Goal: Information Seeking & Learning: Learn about a topic

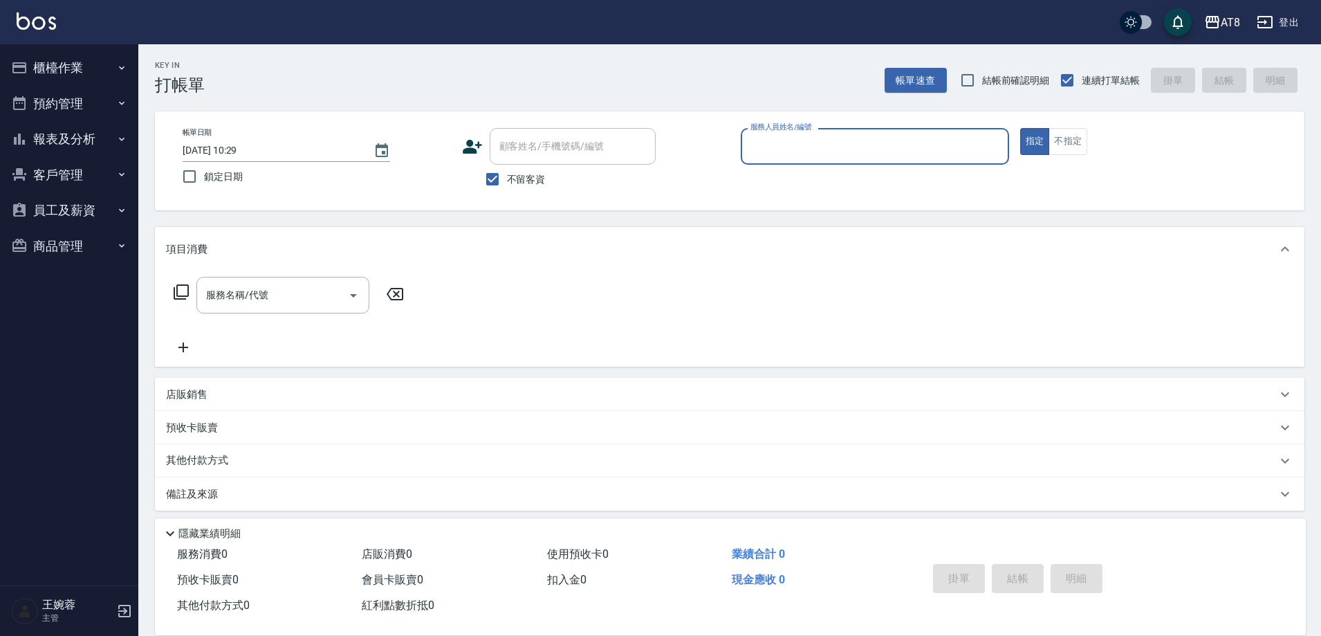
click at [83, 140] on button "報表及分析" at bounding box center [69, 139] width 127 height 36
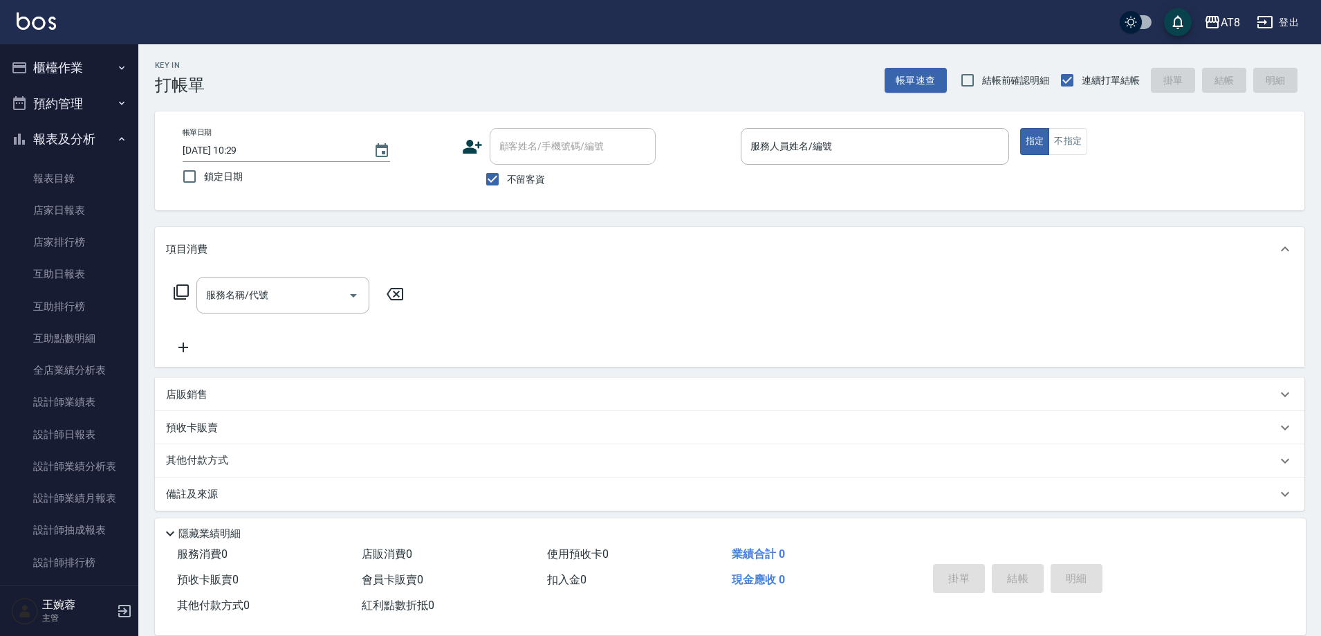
click at [100, 68] on button "櫃檯作業" at bounding box center [69, 68] width 127 height 36
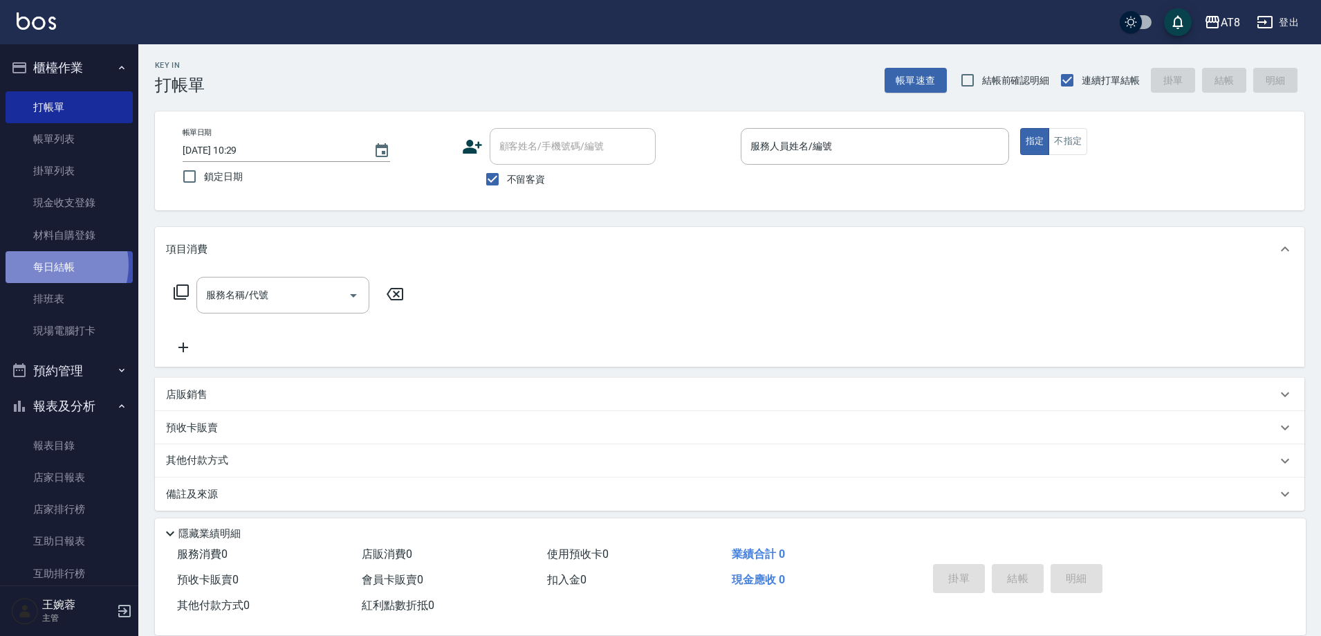
click at [50, 265] on link "每日結帳" at bounding box center [69, 267] width 127 height 32
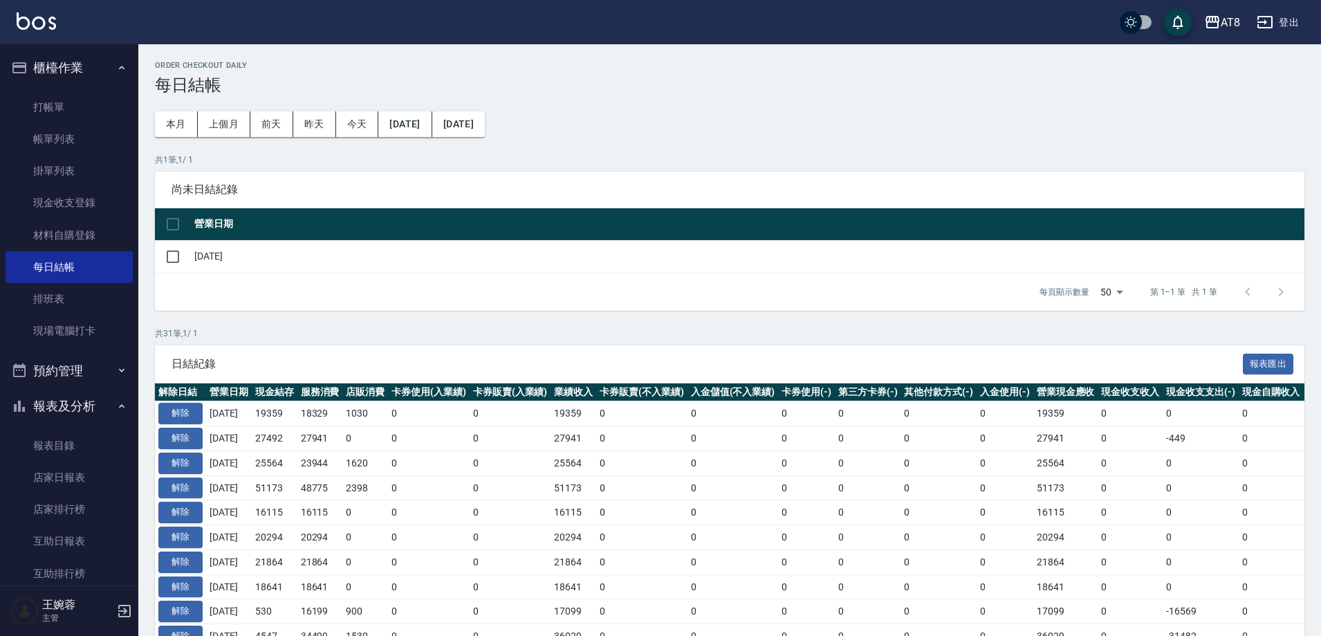
drag, startPoint x: 138, startPoint y: 326, endPoint x: 135, endPoint y: 365, distance: 39.5
click at [135, 365] on div "櫃檯作業 打帳單 帳單列表 掛單列表 現金收支登錄 材料自購登錄 每日結帳 排班表 現場電腦打卡 預約管理 預約管理 單日預約紀錄 單週預約紀錄 報表及分析 …" at bounding box center [69, 339] width 139 height 591
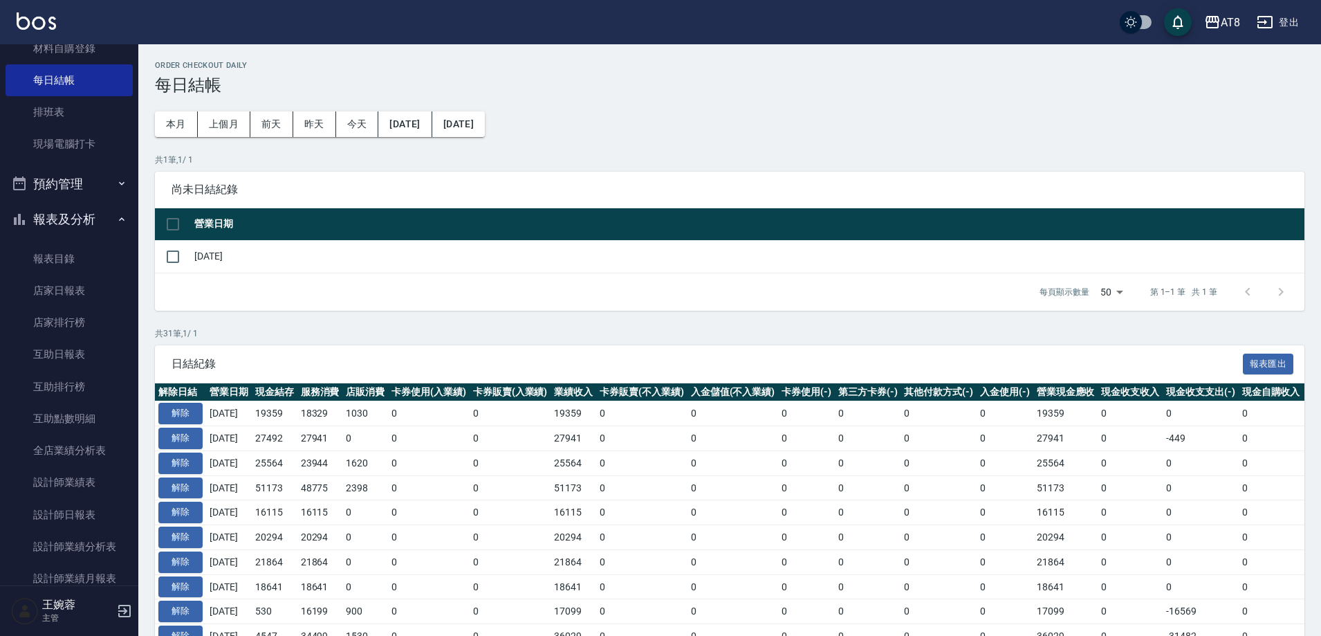
scroll to position [194, 0]
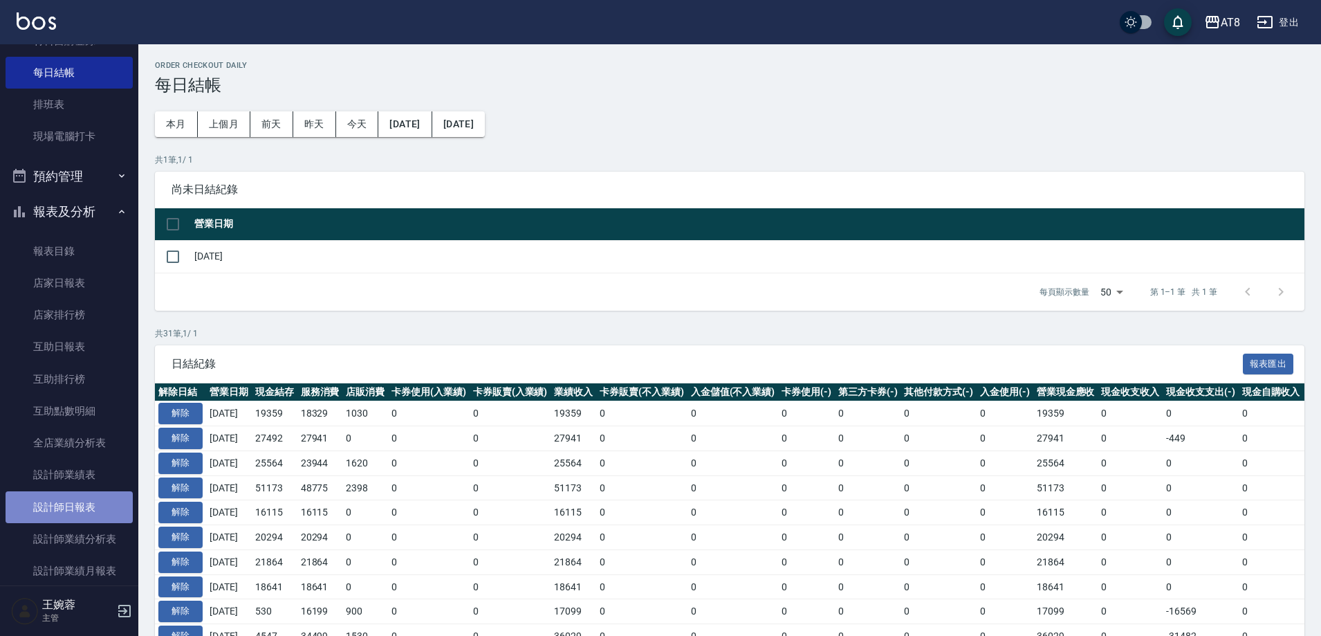
click at [77, 518] on link "設計師日報表" at bounding box center [69, 507] width 127 height 32
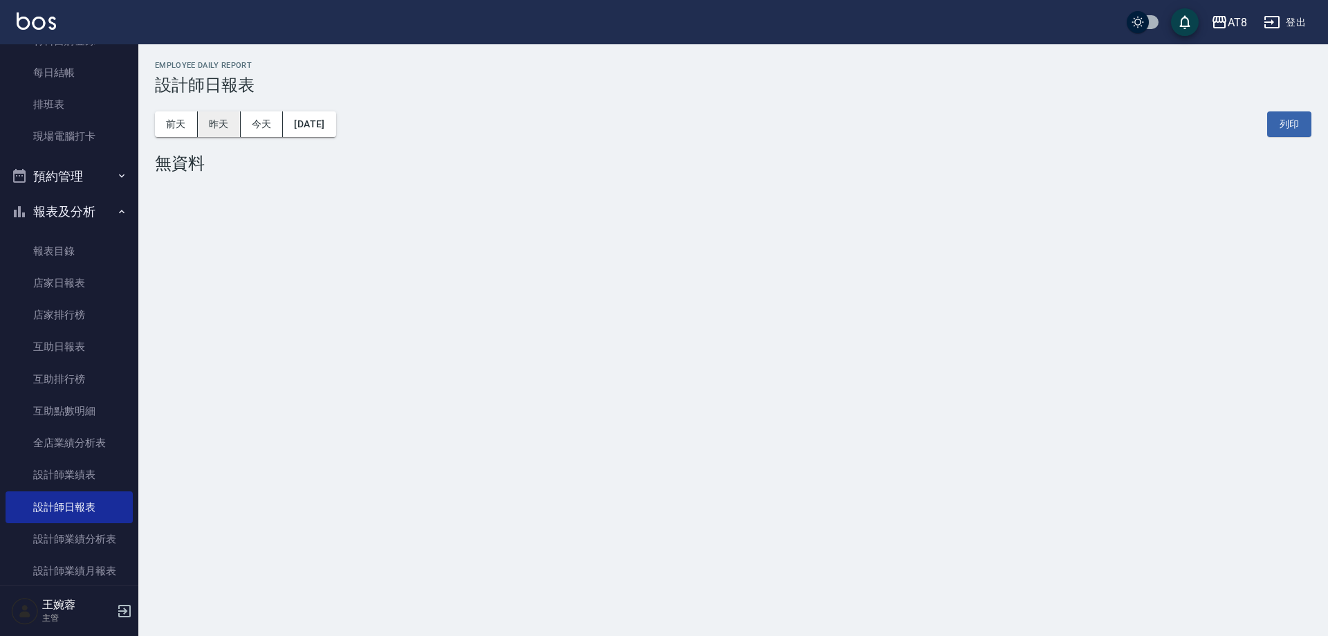
click at [236, 118] on button "昨天" at bounding box center [219, 124] width 43 height 26
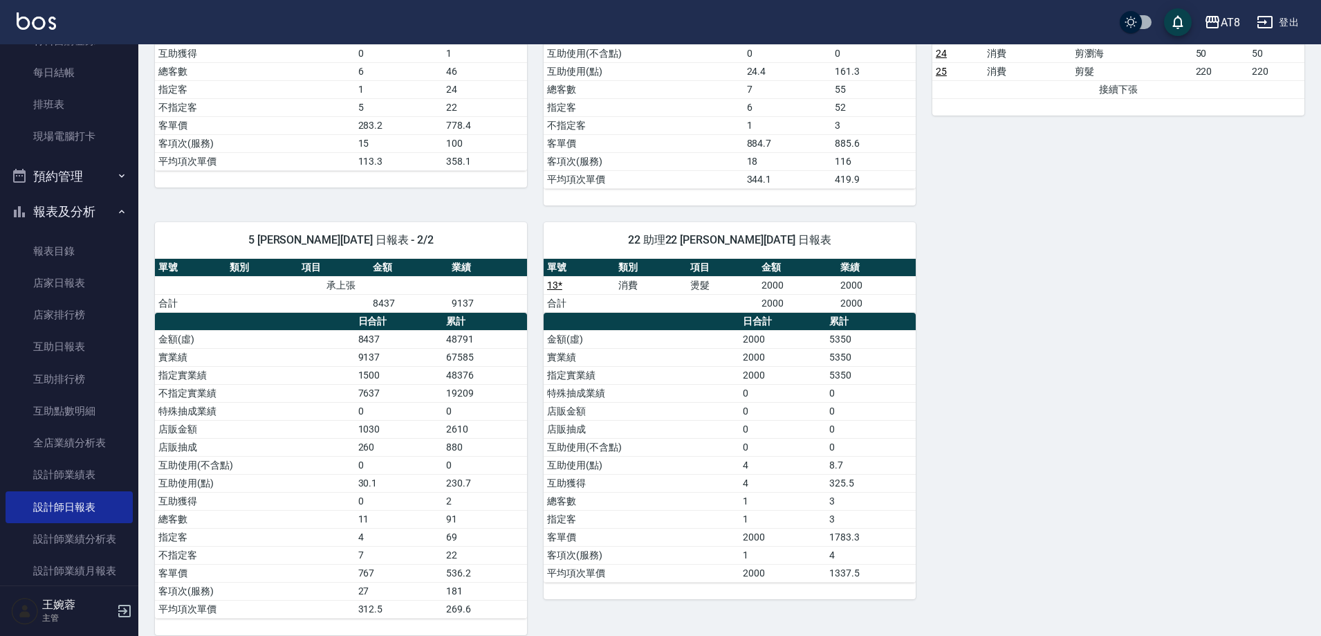
scroll to position [629, 0]
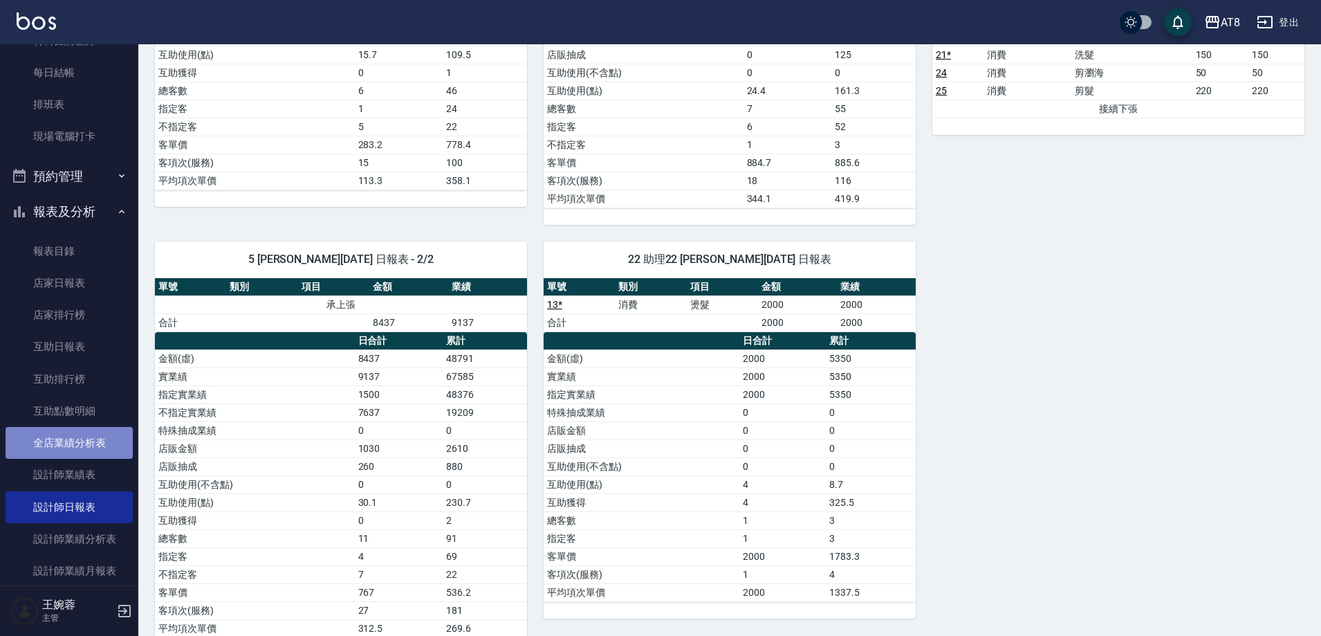
click at [101, 445] on link "全店業績分析表" at bounding box center [69, 443] width 127 height 32
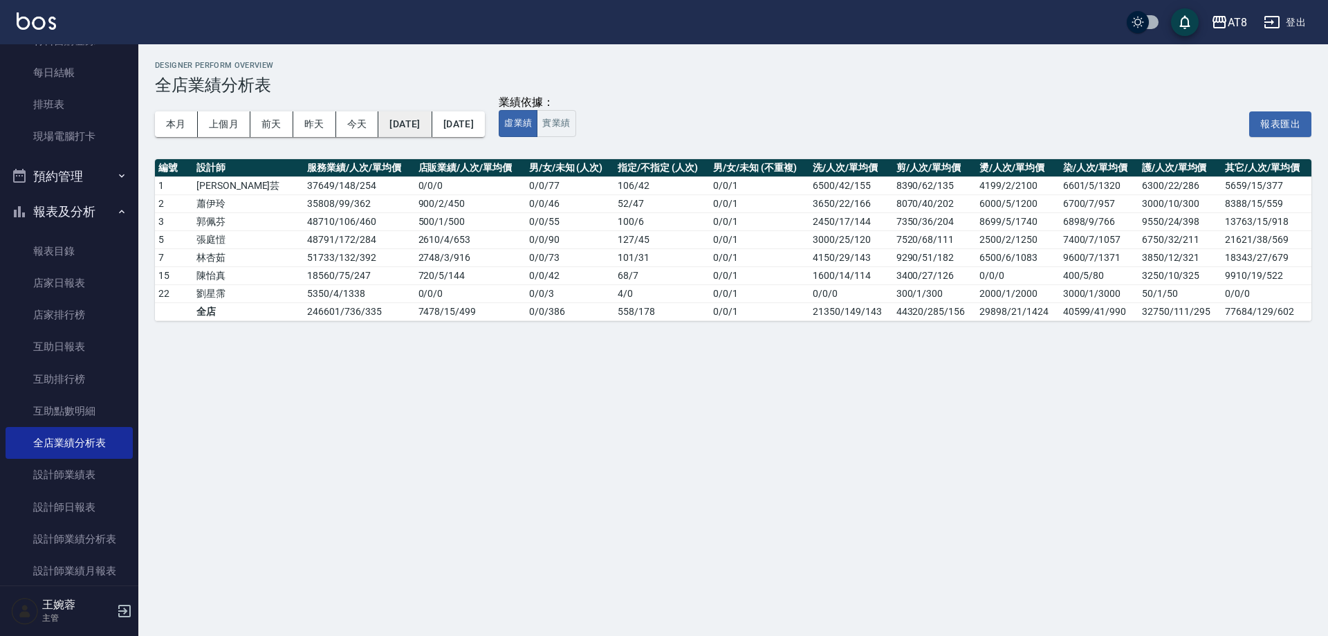
click at [400, 124] on button "[DATE]" at bounding box center [404, 124] width 53 height 26
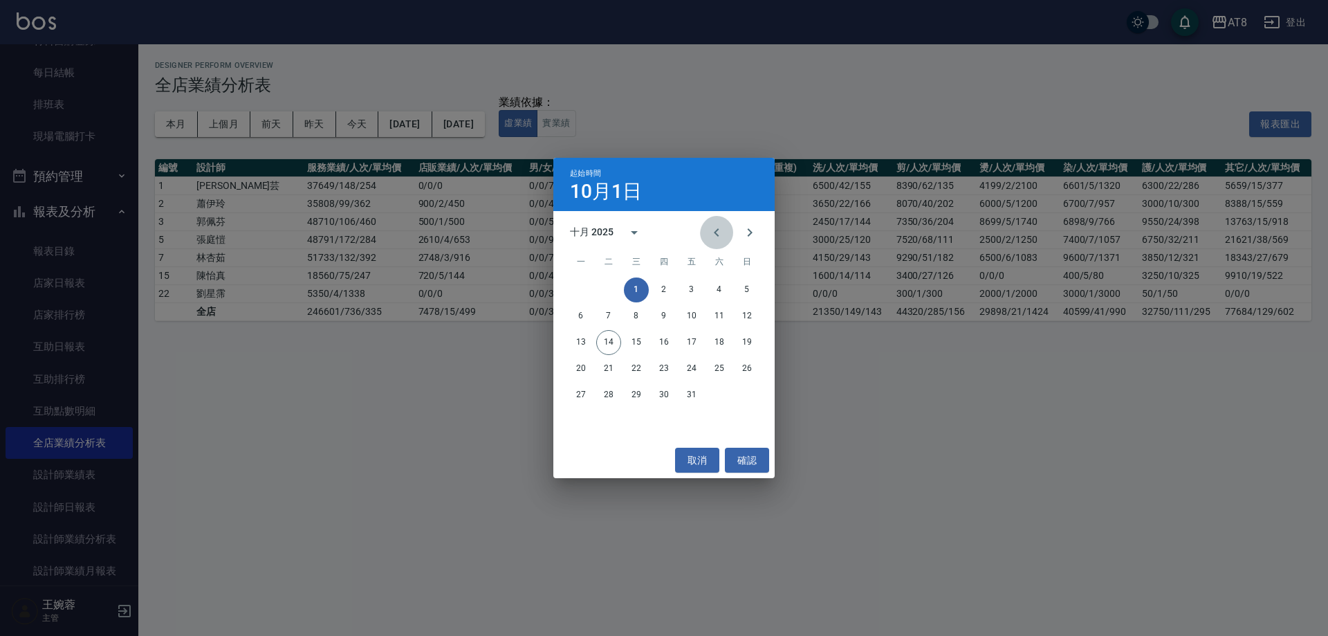
click at [710, 221] on button "Previous month" at bounding box center [716, 232] width 33 height 33
click at [710, 224] on icon "Previous month" at bounding box center [716, 232] width 17 height 17
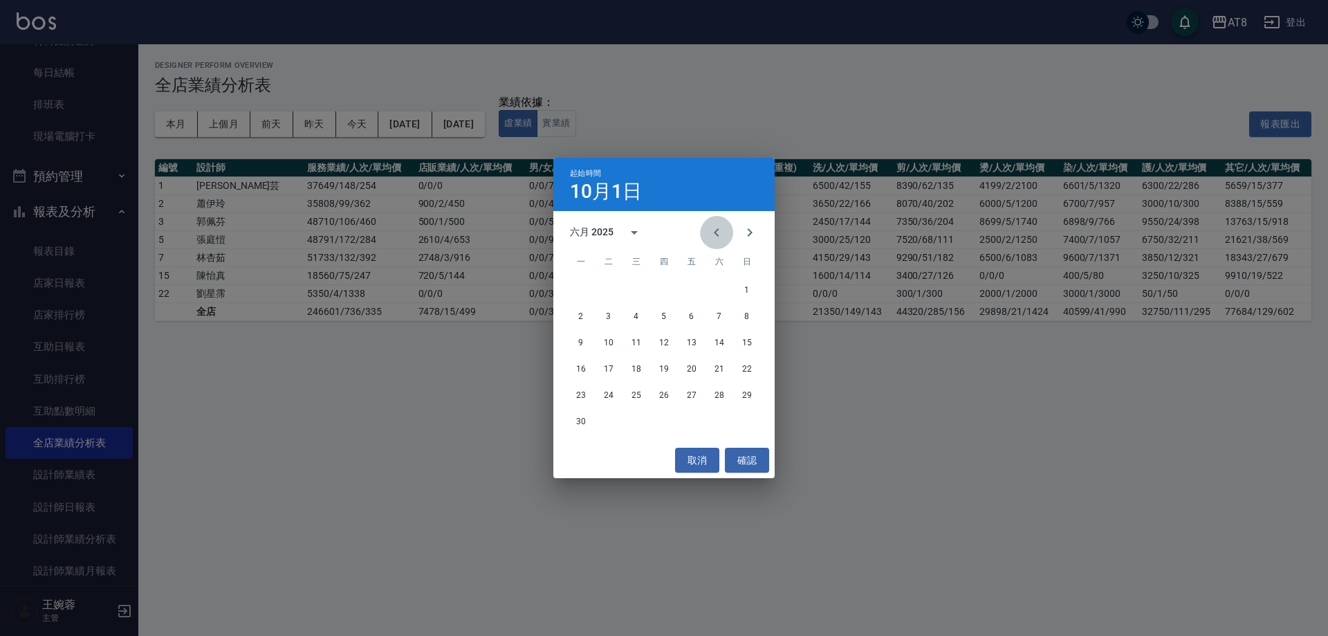
click at [710, 224] on icon "Previous month" at bounding box center [716, 232] width 17 height 17
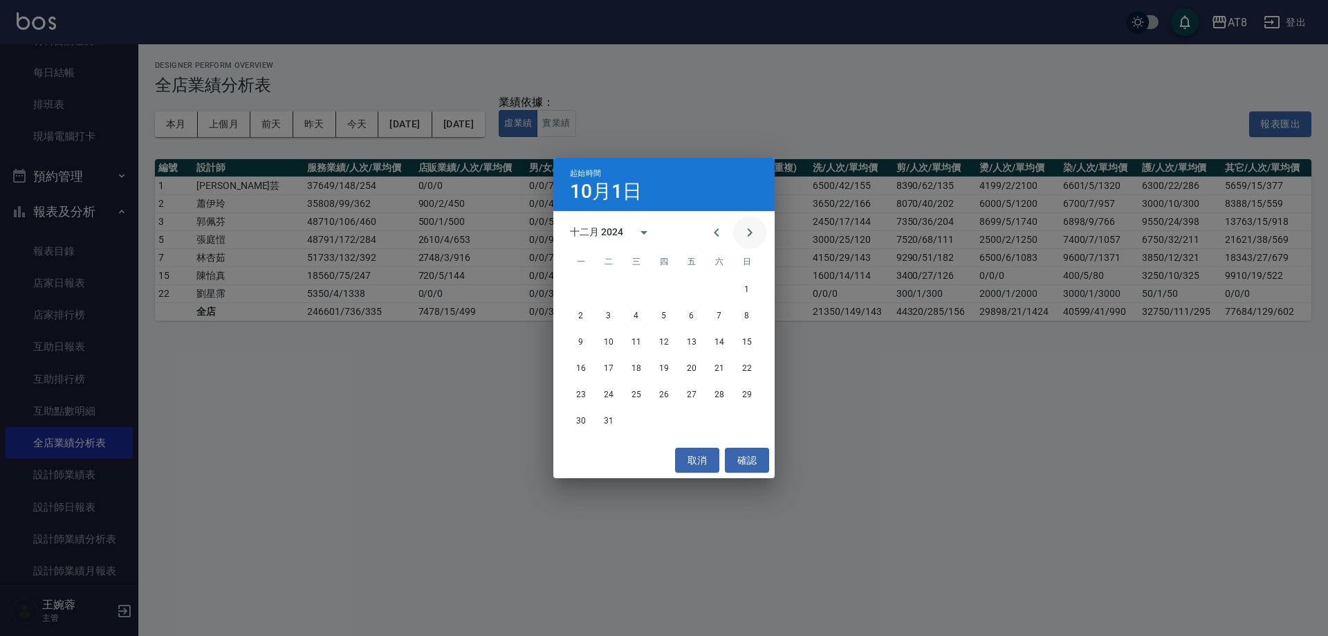
click at [745, 239] on icon "Next month" at bounding box center [749, 232] width 17 height 17
click at [638, 290] on button "1" at bounding box center [636, 289] width 25 height 25
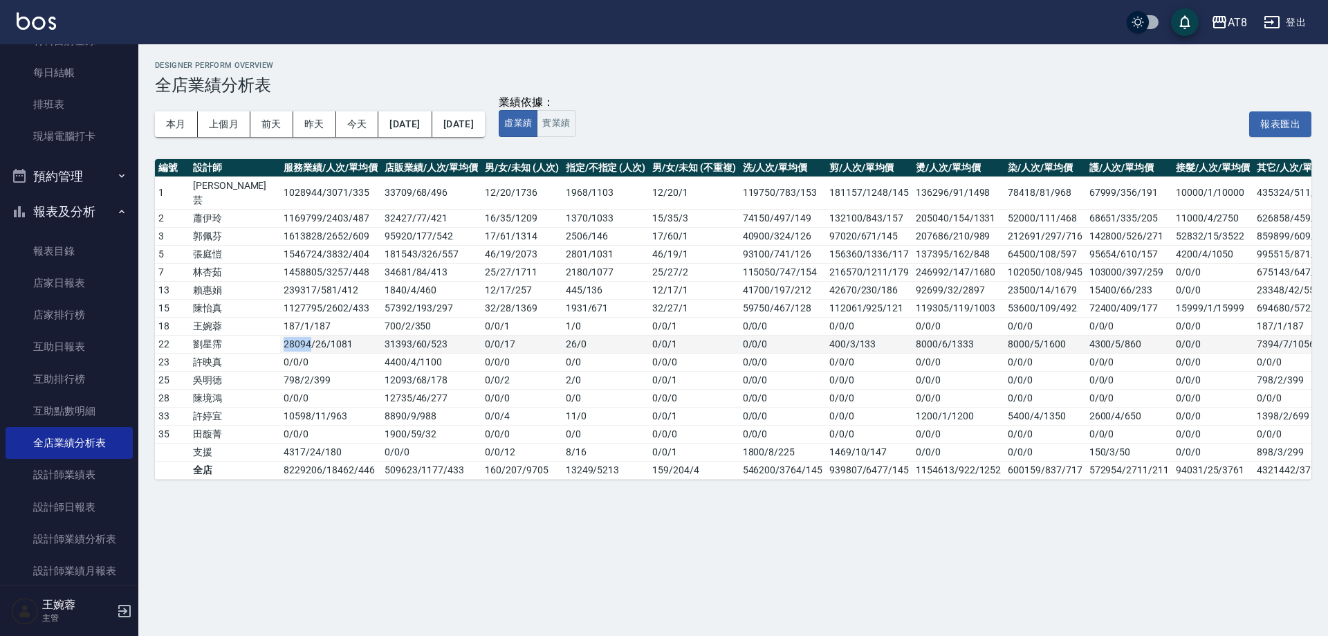
drag, startPoint x: 266, startPoint y: 331, endPoint x: 240, endPoint y: 327, distance: 25.9
click at [280, 335] on td "28094 / 26 / 1081" at bounding box center [330, 344] width 100 height 18
click at [849, 73] on div "Designer Perform Overview 全店業績分析表" at bounding box center [733, 78] width 1156 height 34
